Goal: Information Seeking & Learning: Learn about a topic

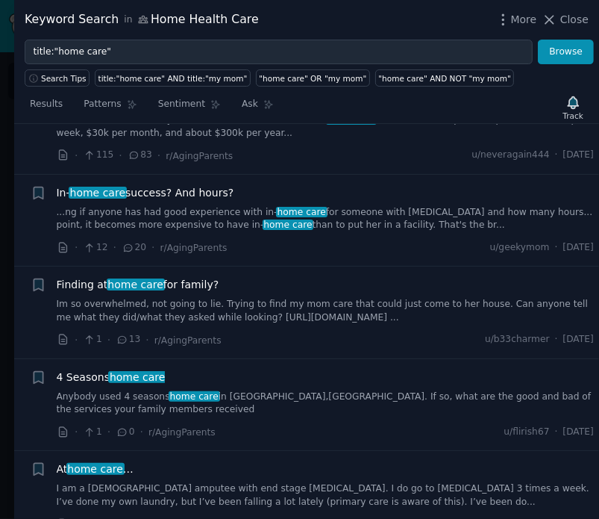
click at [307, 328] on div "Finding at home care for family? Im so overwhelmed, not going to lie. Trying to…" at bounding box center [326, 312] width 538 height 71
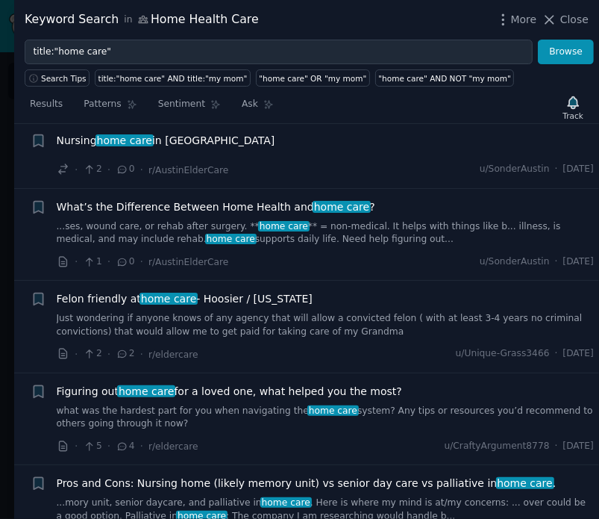
scroll to position [910, 0]
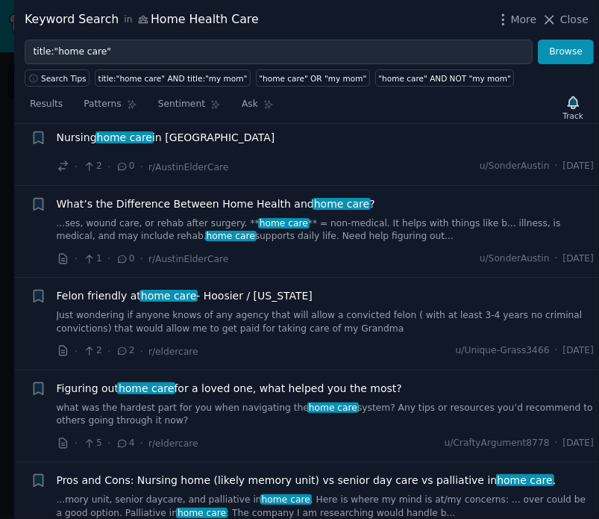
click at [244, 401] on link "what was the hardest part for you when navigating the home care system? Any tip…" at bounding box center [326, 414] width 538 height 26
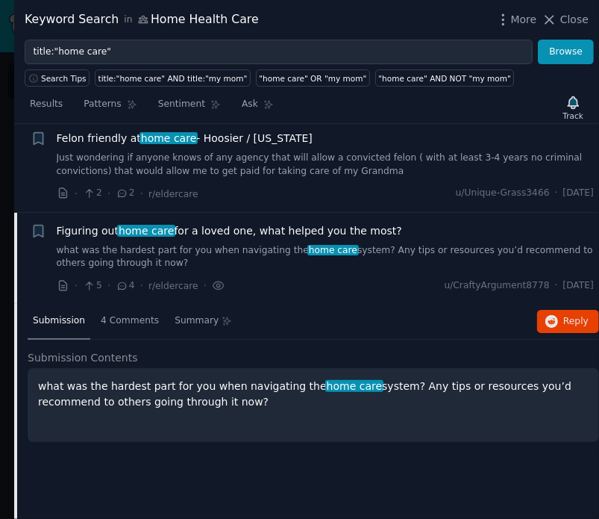
scroll to position [1141, 0]
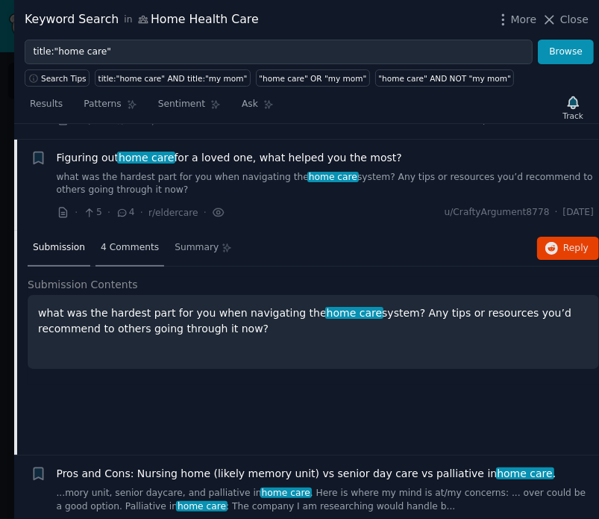
click at [140, 241] on span "4 Comments" at bounding box center [130, 247] width 58 height 13
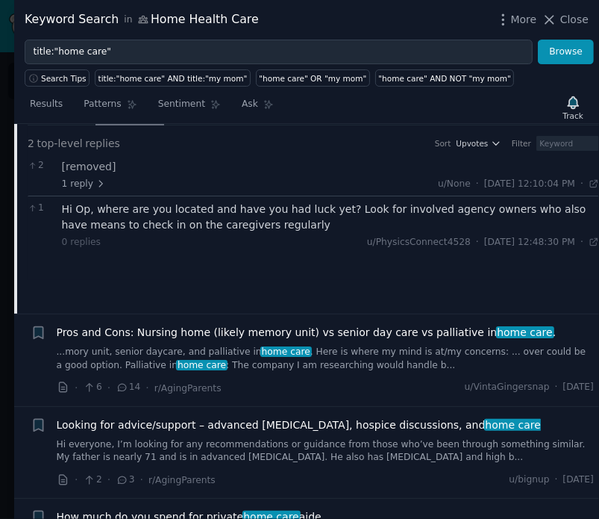
scroll to position [1285, 0]
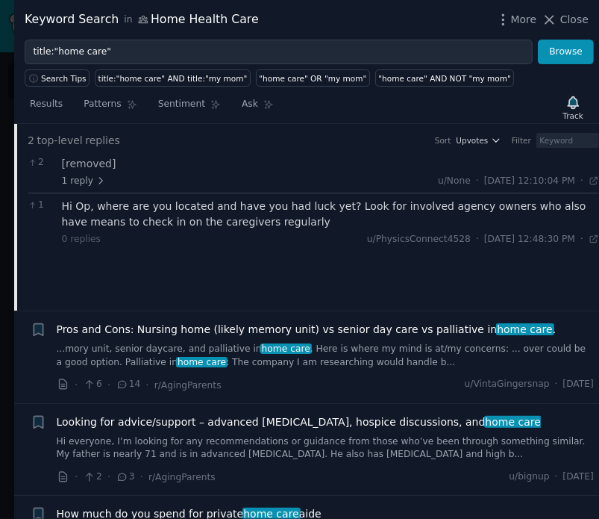
click at [377, 377] on div "· 6 · 14 · r/AgingParents u/VintaGingersnap · [DATE]" at bounding box center [326, 385] width 538 height 16
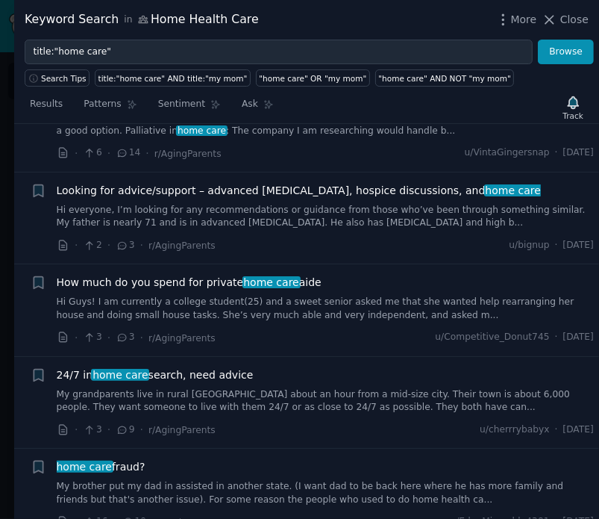
scroll to position [1518, 0]
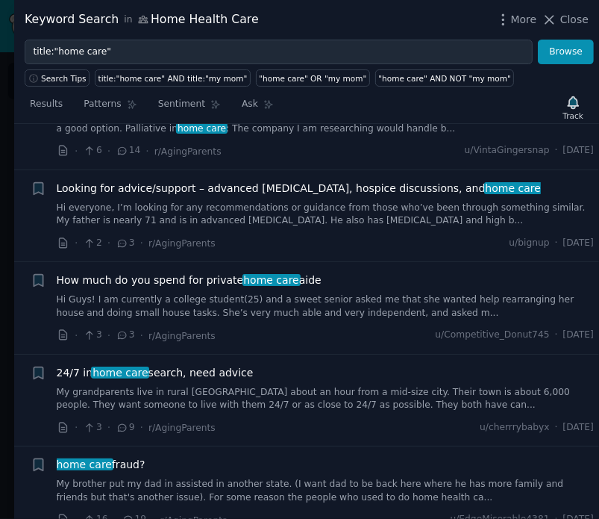
click at [208, 365] on span "24/7 in home care search, need advice" at bounding box center [155, 373] width 197 height 16
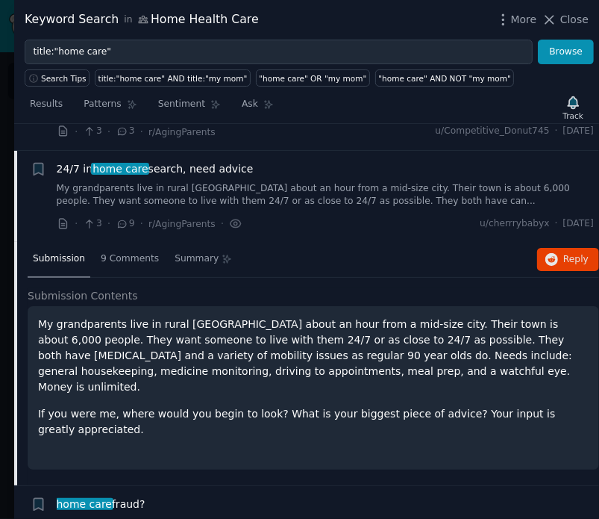
scroll to position [1508, 0]
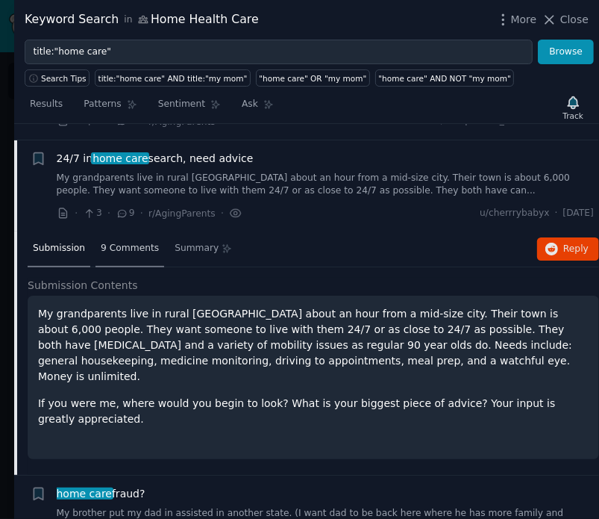
click at [139, 242] on span "9 Comments" at bounding box center [130, 248] width 58 height 13
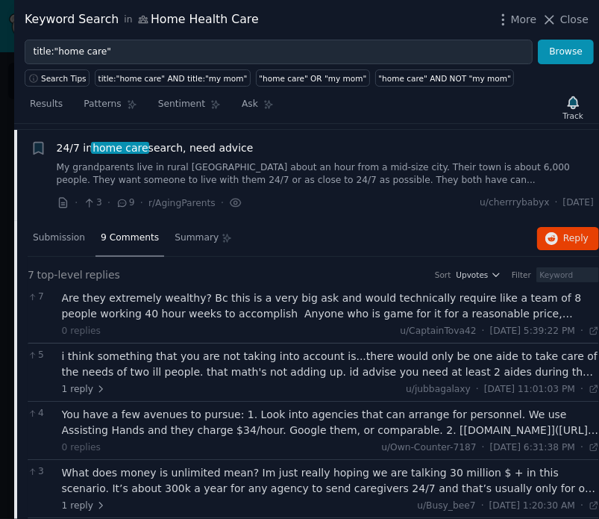
scroll to position [1523, 0]
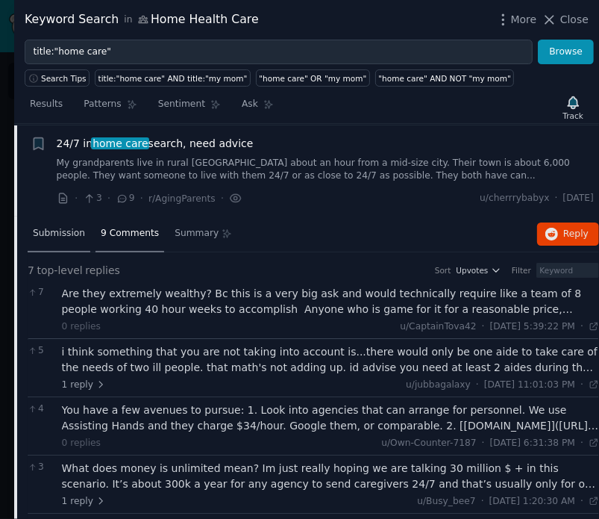
click at [55, 216] on div "Submission" at bounding box center [59, 234] width 63 height 36
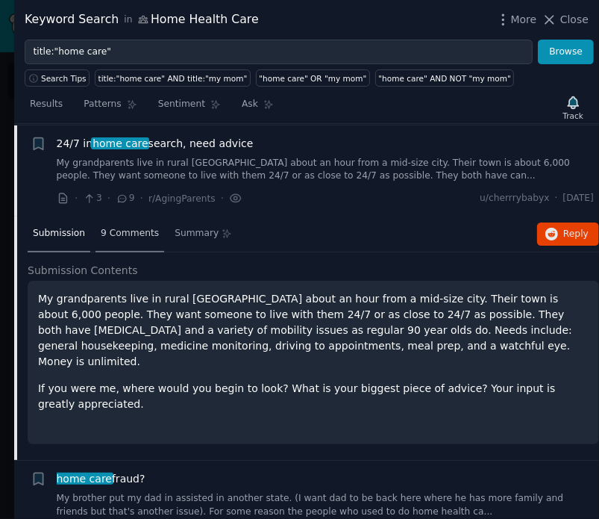
click at [125, 227] on span "9 Comments" at bounding box center [130, 233] width 58 height 13
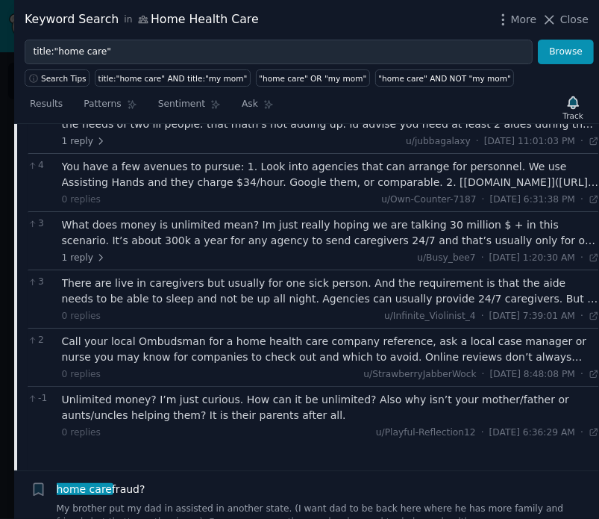
scroll to position [1767, 0]
click at [205, 364] on div "2 Call your local Ombudsman for a home health care company reference, ask a loc…" at bounding box center [313, 357] width 571 height 58
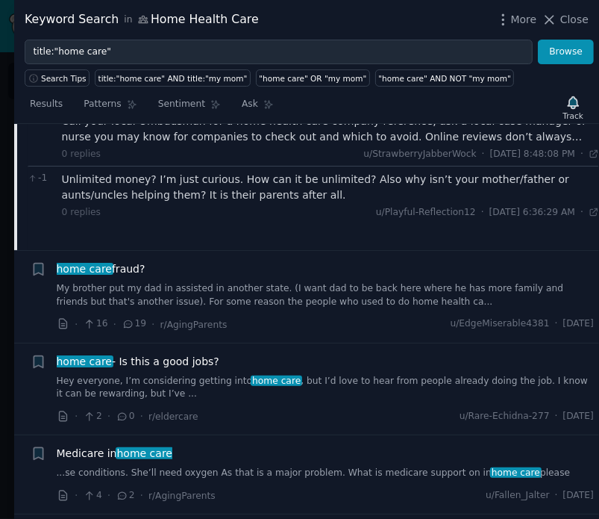
scroll to position [1988, 0]
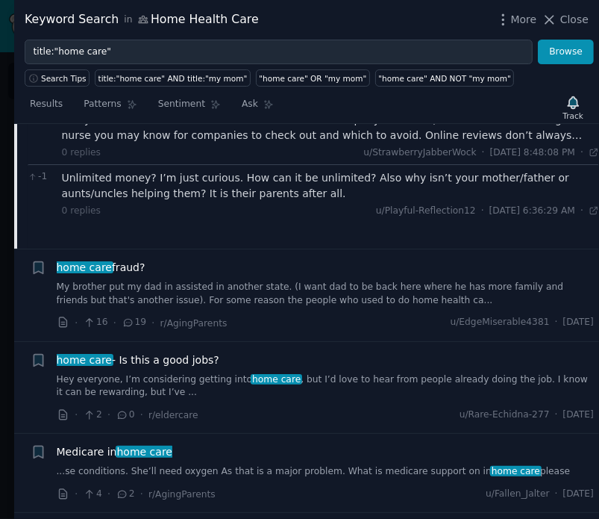
click at [377, 281] on link "My brother put my dad in assisted in another state. (I want dad to be back here…" at bounding box center [326, 294] width 538 height 26
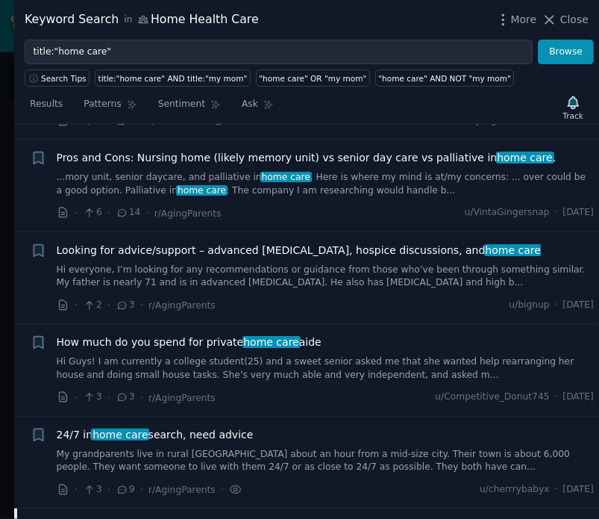
scroll to position [1232, 0]
